Goal: Task Accomplishment & Management: Manage account settings

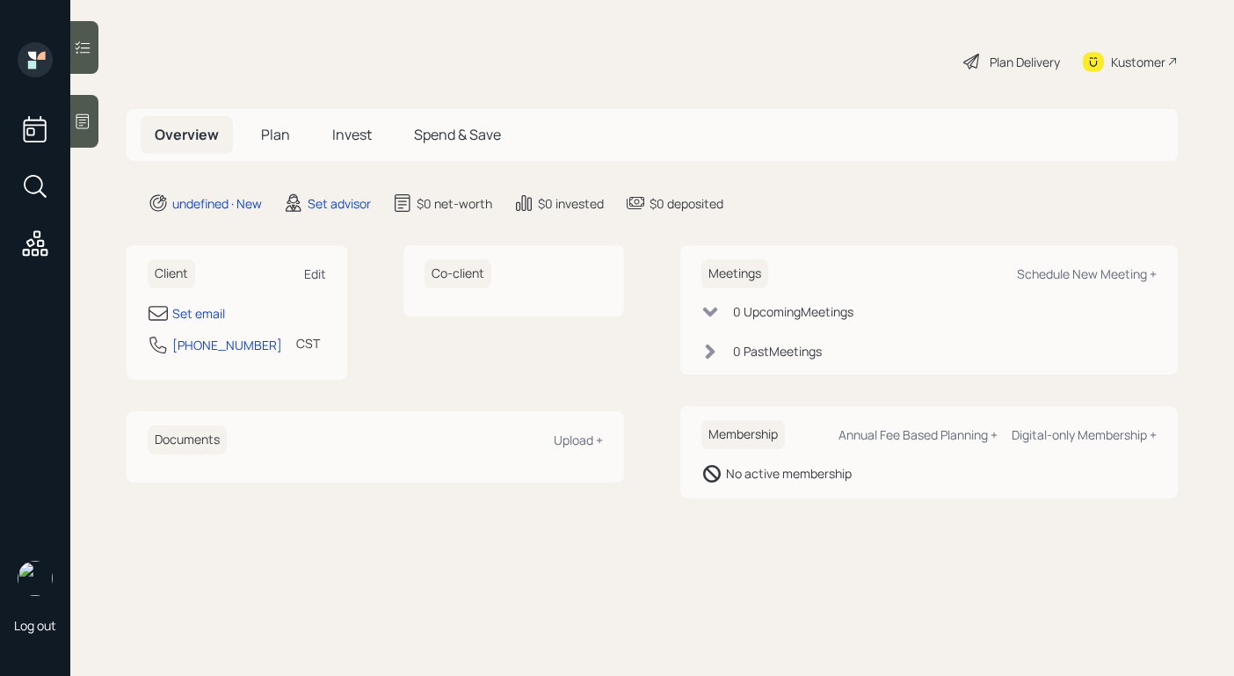
click at [311, 271] on div "Edit" at bounding box center [315, 274] width 22 height 17
select select "America/[GEOGRAPHIC_DATA]"
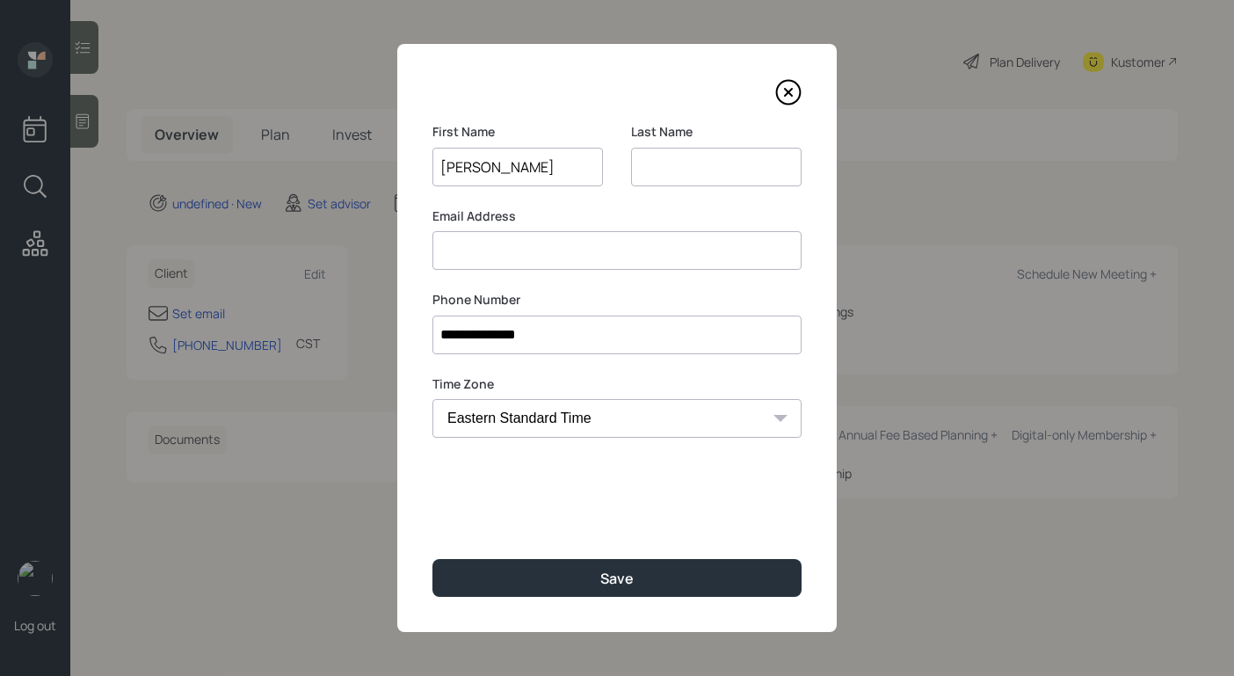
type input "[PERSON_NAME]"
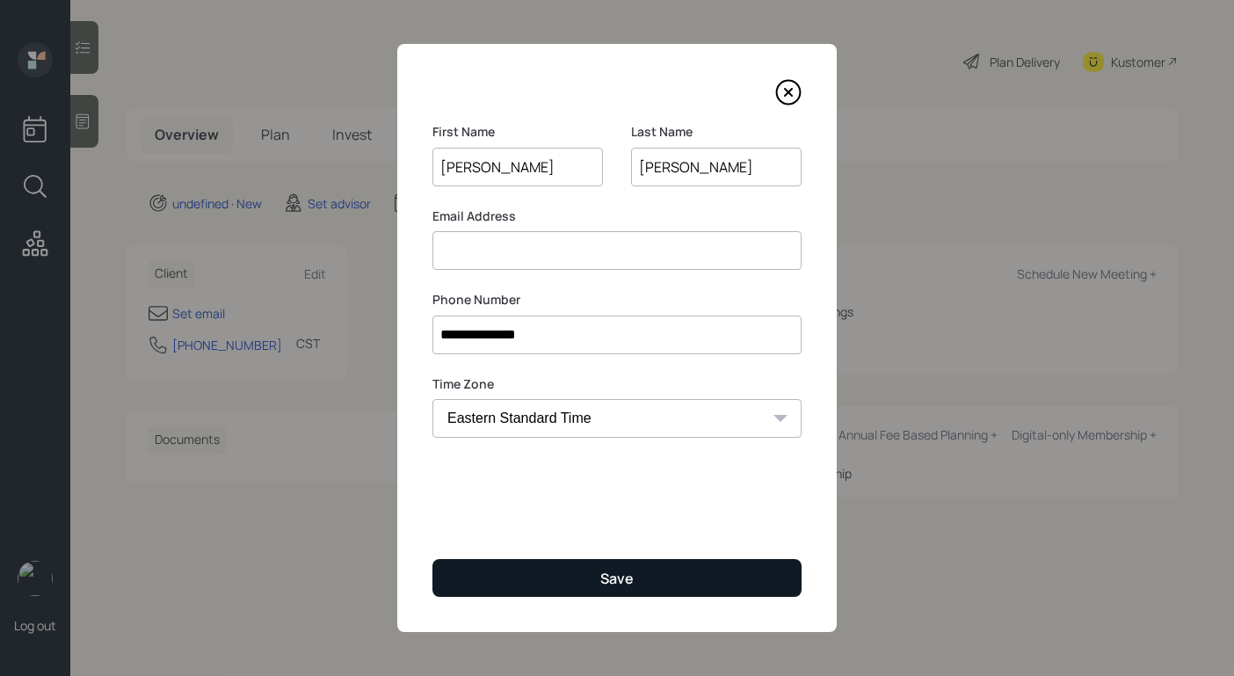
type input "[PERSON_NAME]"
click at [589, 562] on button "Save" at bounding box center [617, 578] width 369 height 38
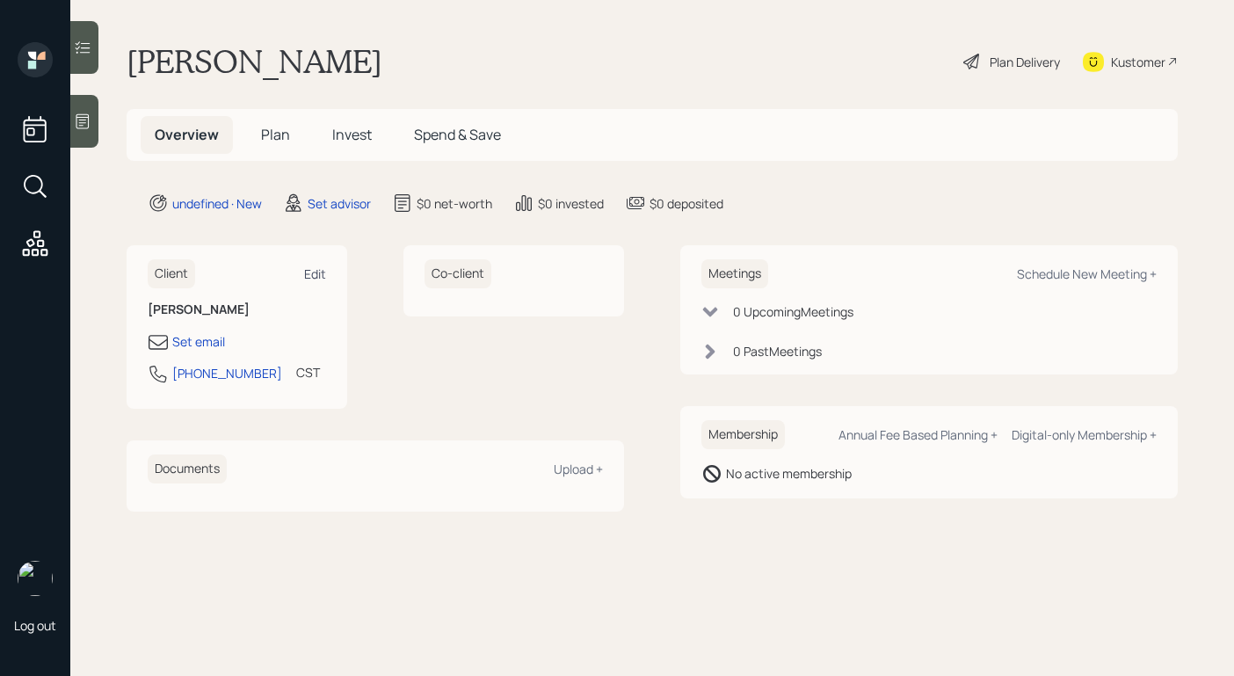
click at [322, 267] on div "Edit" at bounding box center [315, 274] width 22 height 17
select select "America/[GEOGRAPHIC_DATA]"
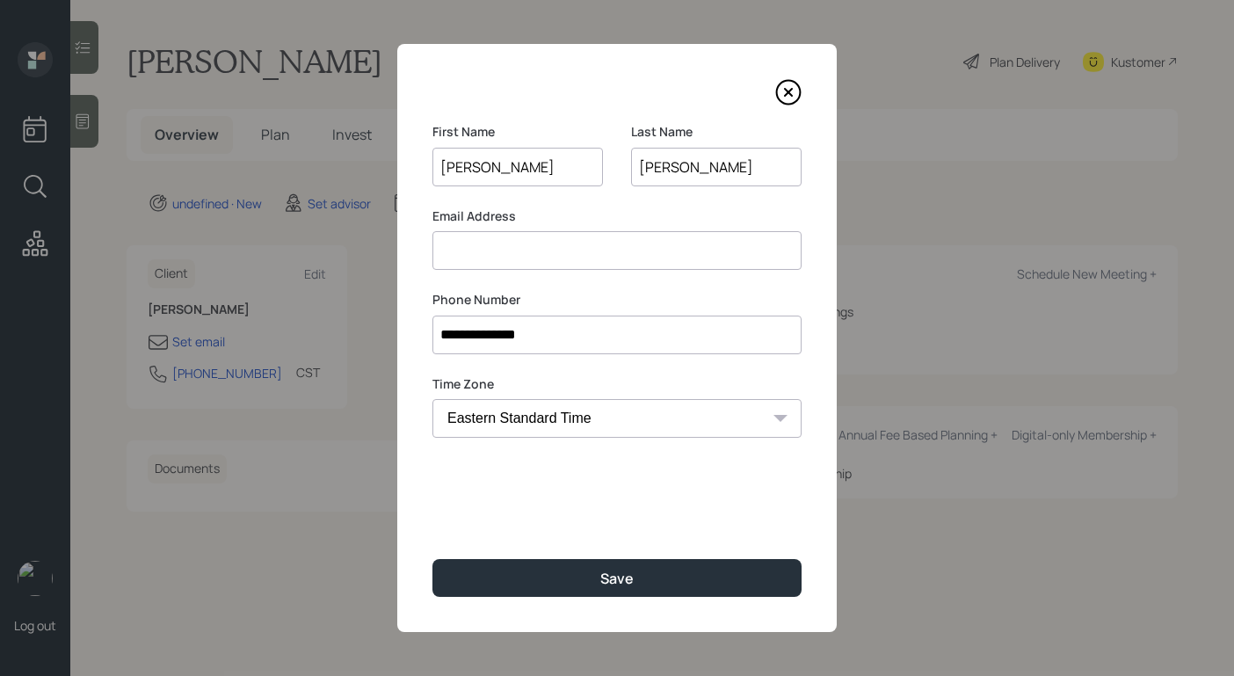
click at [570, 240] on input at bounding box center [617, 250] width 369 height 39
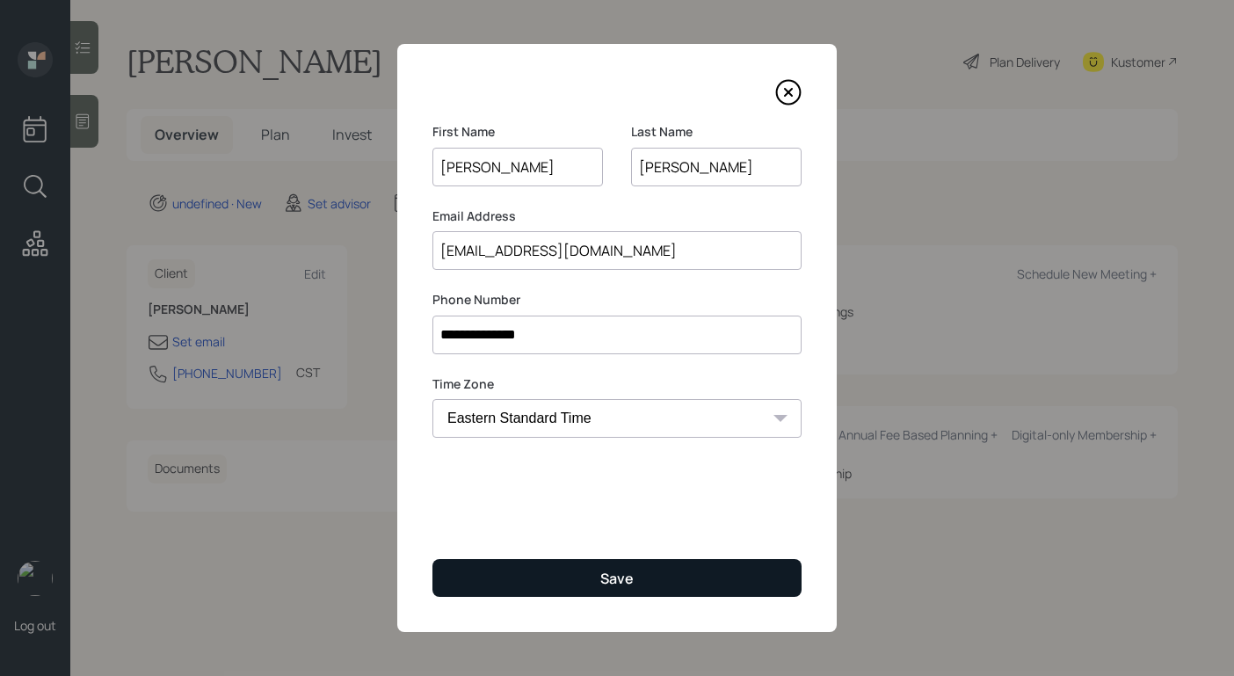
type input "[EMAIL_ADDRESS][DOMAIN_NAME]"
click at [612, 574] on div "Save" at bounding box center [617, 578] width 33 height 19
